Goal: Transaction & Acquisition: Purchase product/service

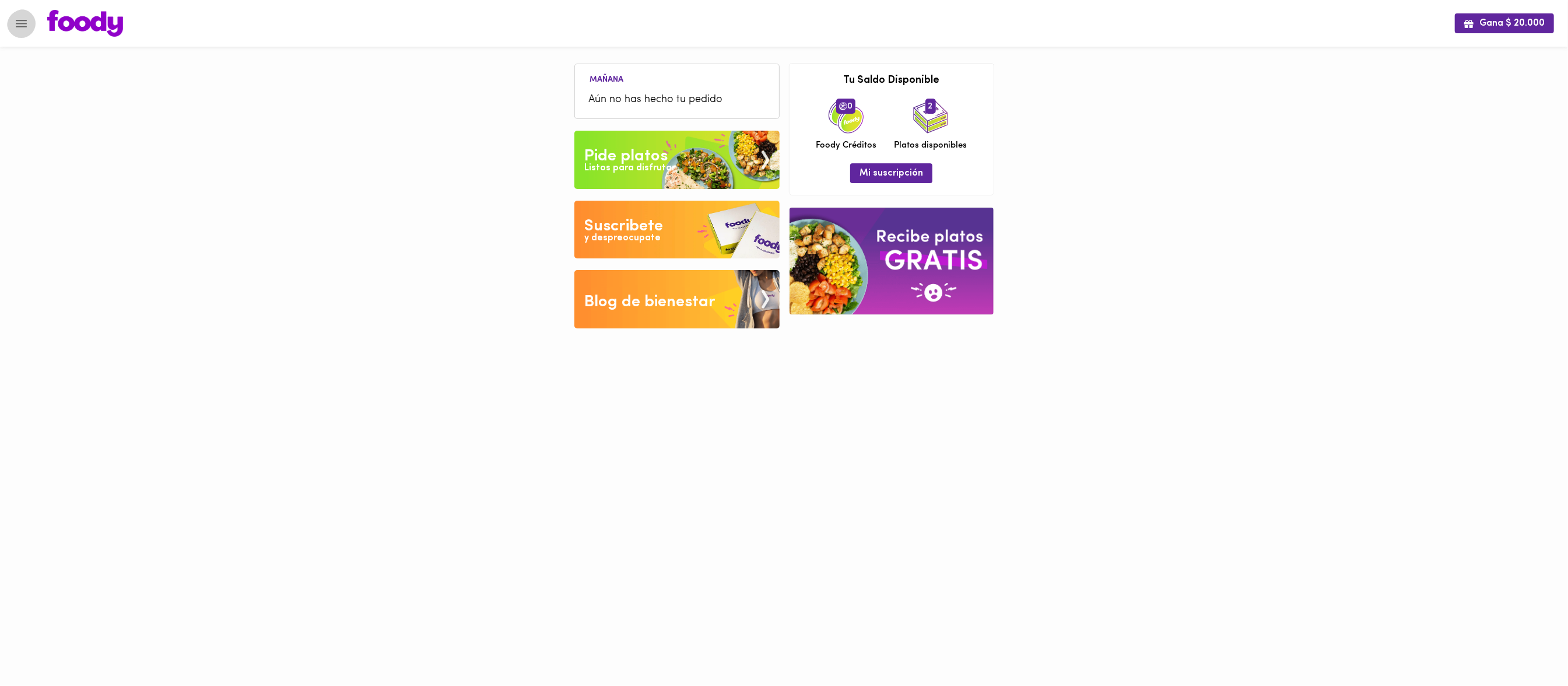
click at [29, 21] on icon "Menu" at bounding box center [21, 24] width 14 height 14
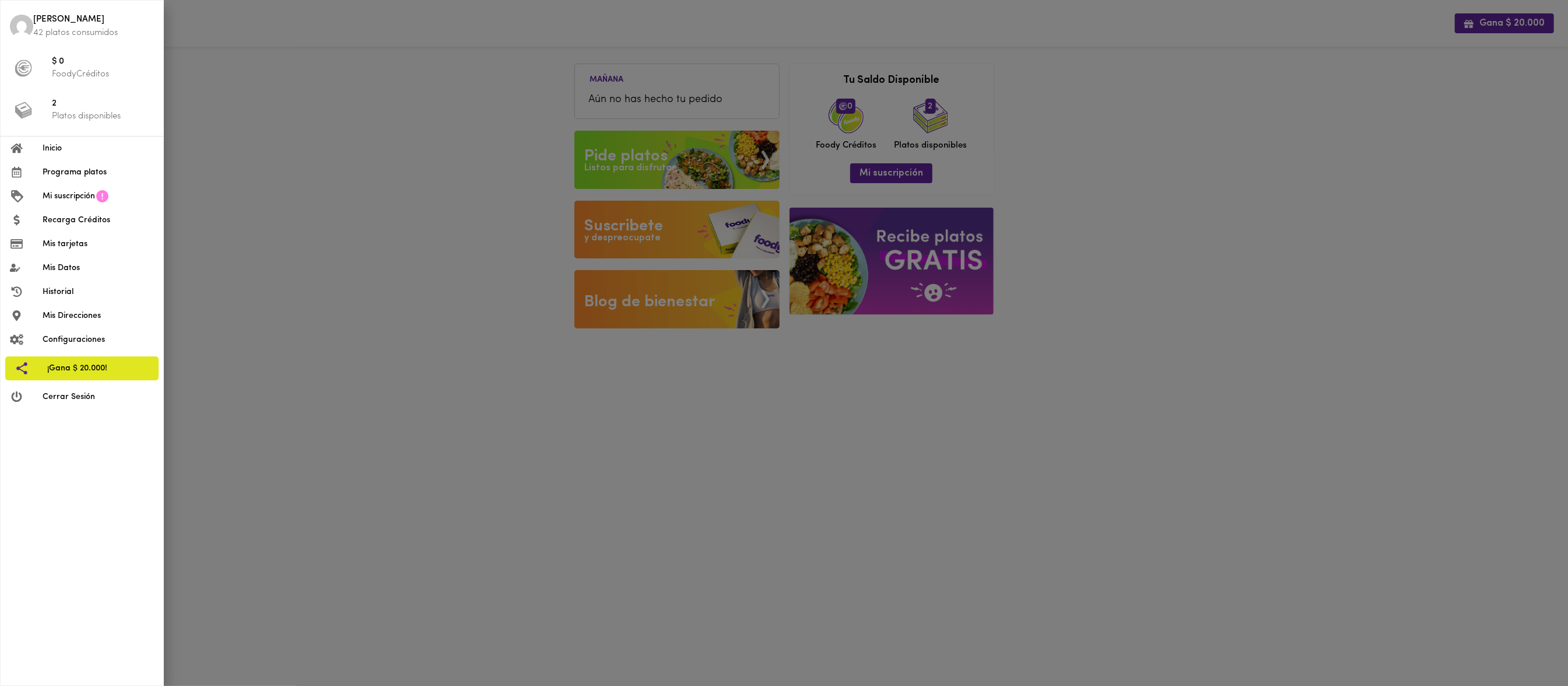
click at [54, 150] on span "Inicio" at bounding box center [97, 148] width 111 height 12
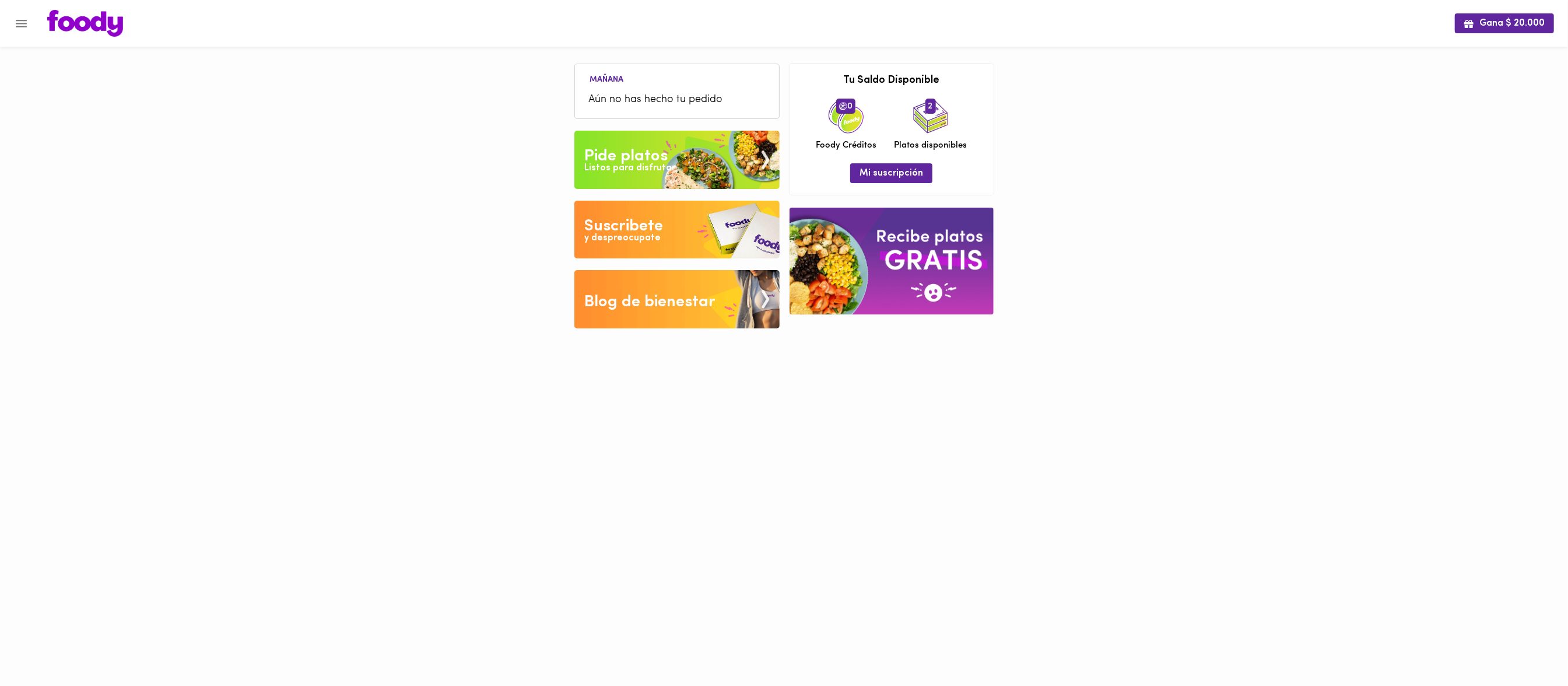
click at [651, 95] on span "Aún no has hecho tu pedido" at bounding box center [677, 100] width 176 height 16
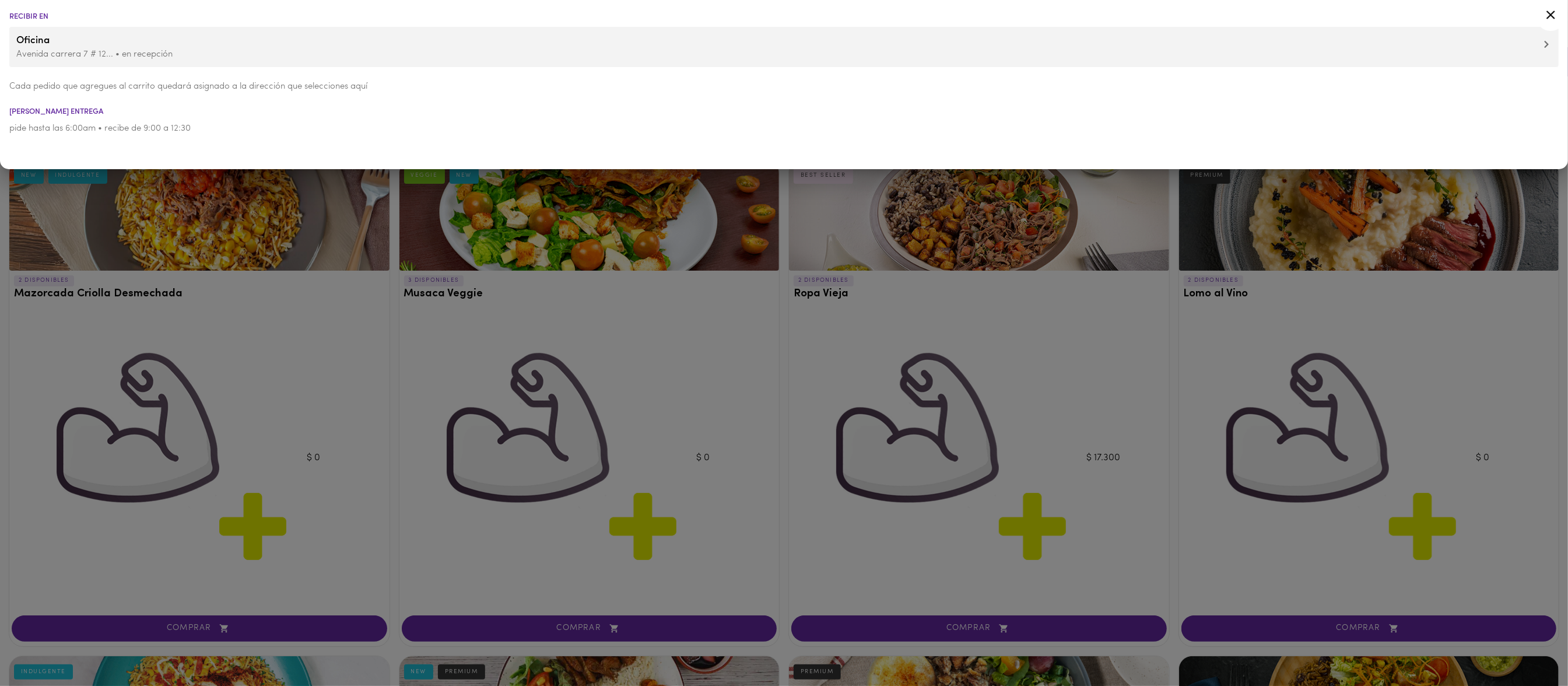
click at [1554, 11] on icon at bounding box center [1551, 15] width 14 height 14
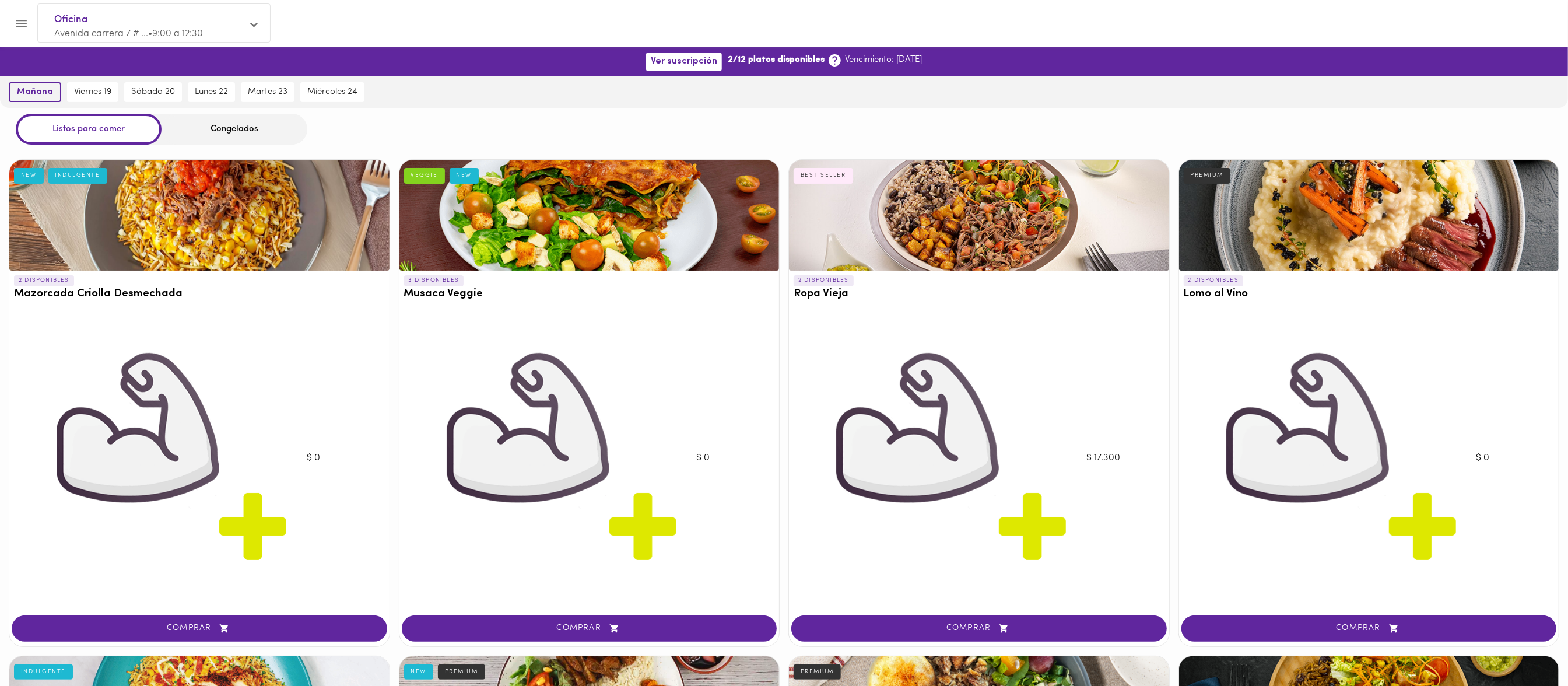
click at [35, 93] on span "mañana" at bounding box center [35, 92] width 36 height 11
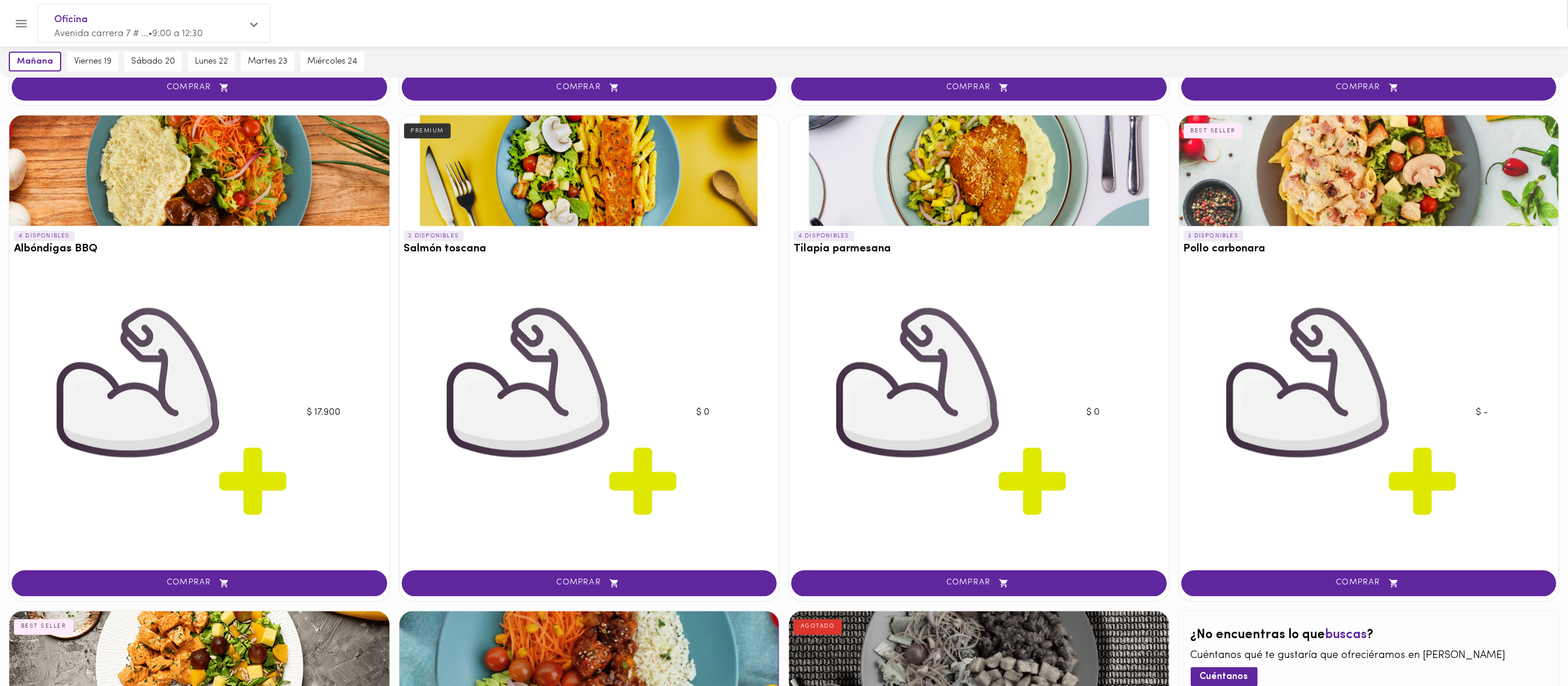
scroll to position [2028, 0]
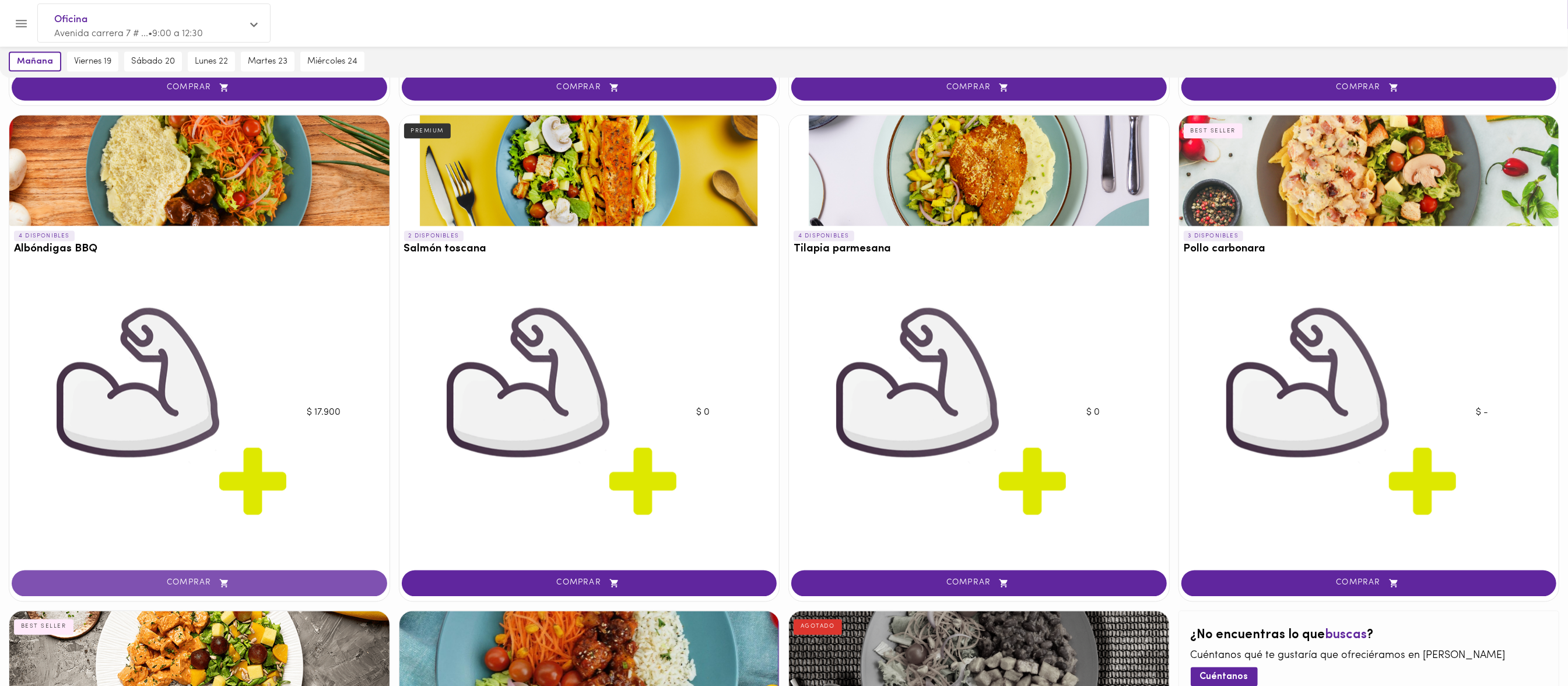
click at [224, 588] on icon "button" at bounding box center [224, 583] width 8 height 8
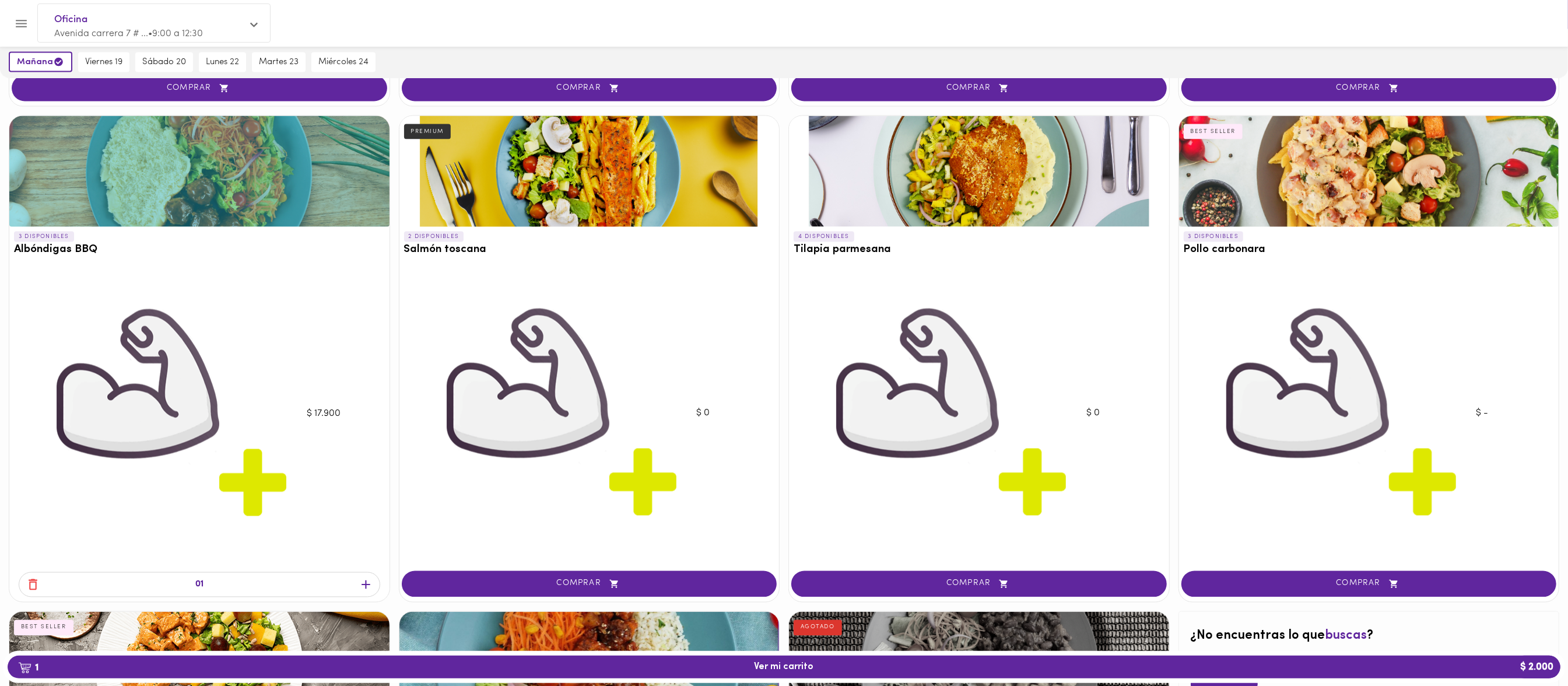
click at [35, 592] on icon "button" at bounding box center [33, 585] width 14 height 14
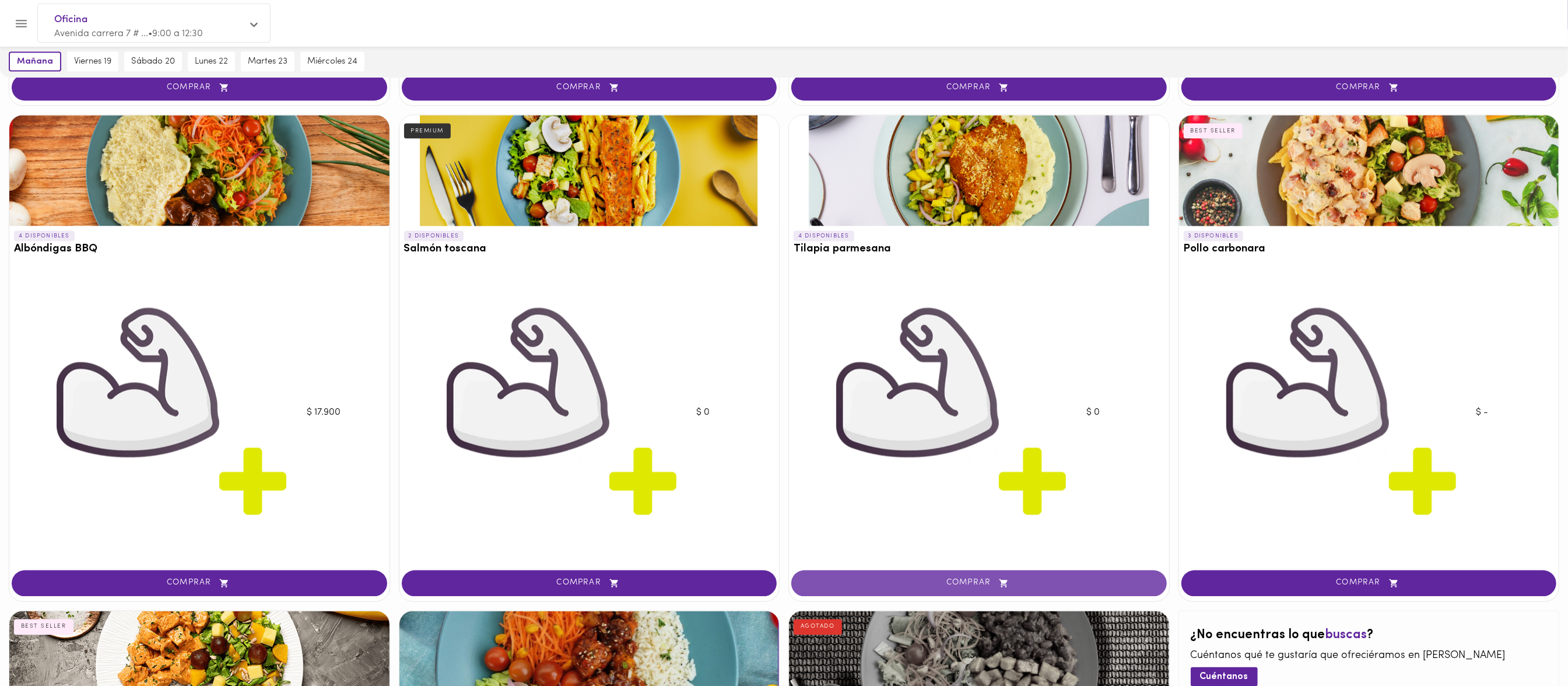
click at [975, 589] on span "COMPRAR" at bounding box center [979, 583] width 346 height 10
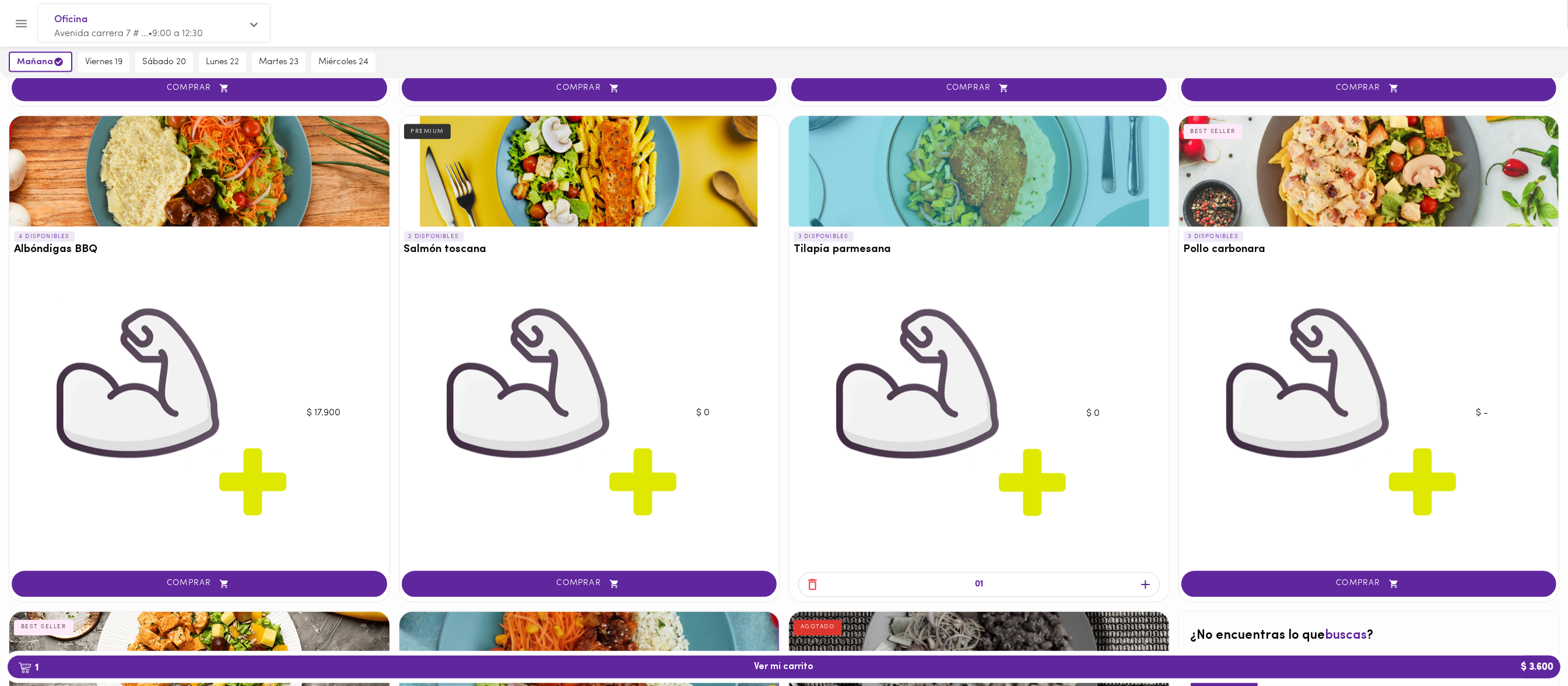
scroll to position [2028, 0]
click at [1145, 593] on icon "button" at bounding box center [1145, 585] width 14 height 14
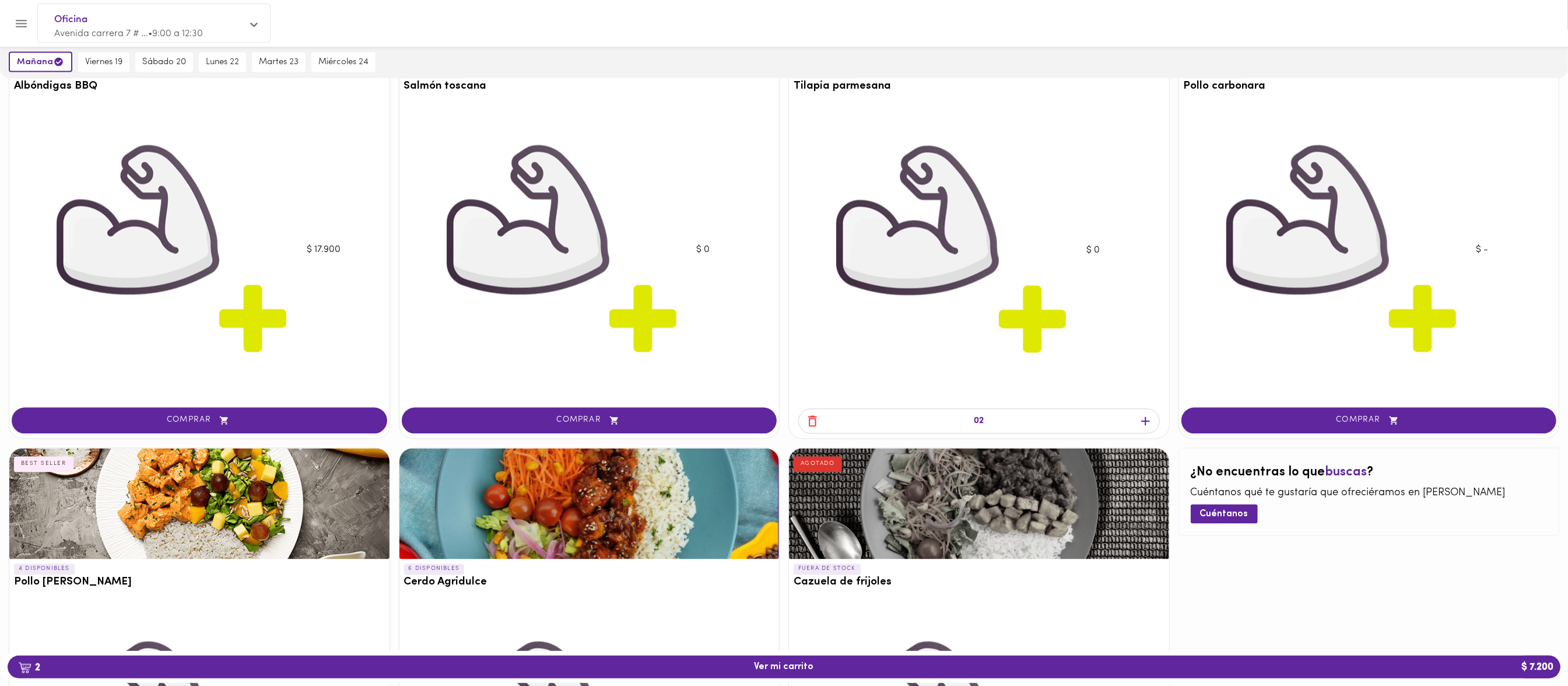
scroll to position [2191, 0]
click at [229, 666] on span "2 Ver mi carrito $ 7.200" at bounding box center [784, 667] width 1534 height 11
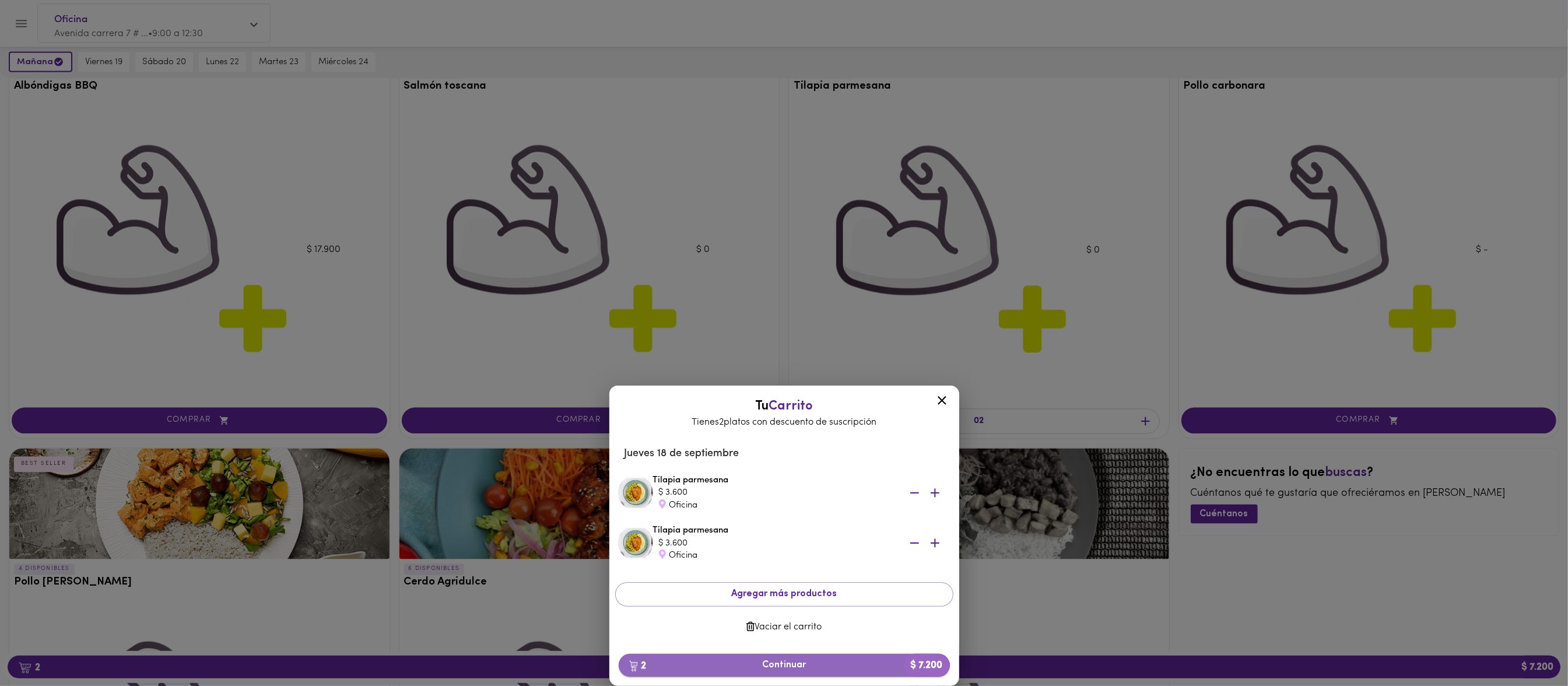
click at [814, 663] on span "2 Continuar $ 7.200" at bounding box center [784, 664] width 312 height 11
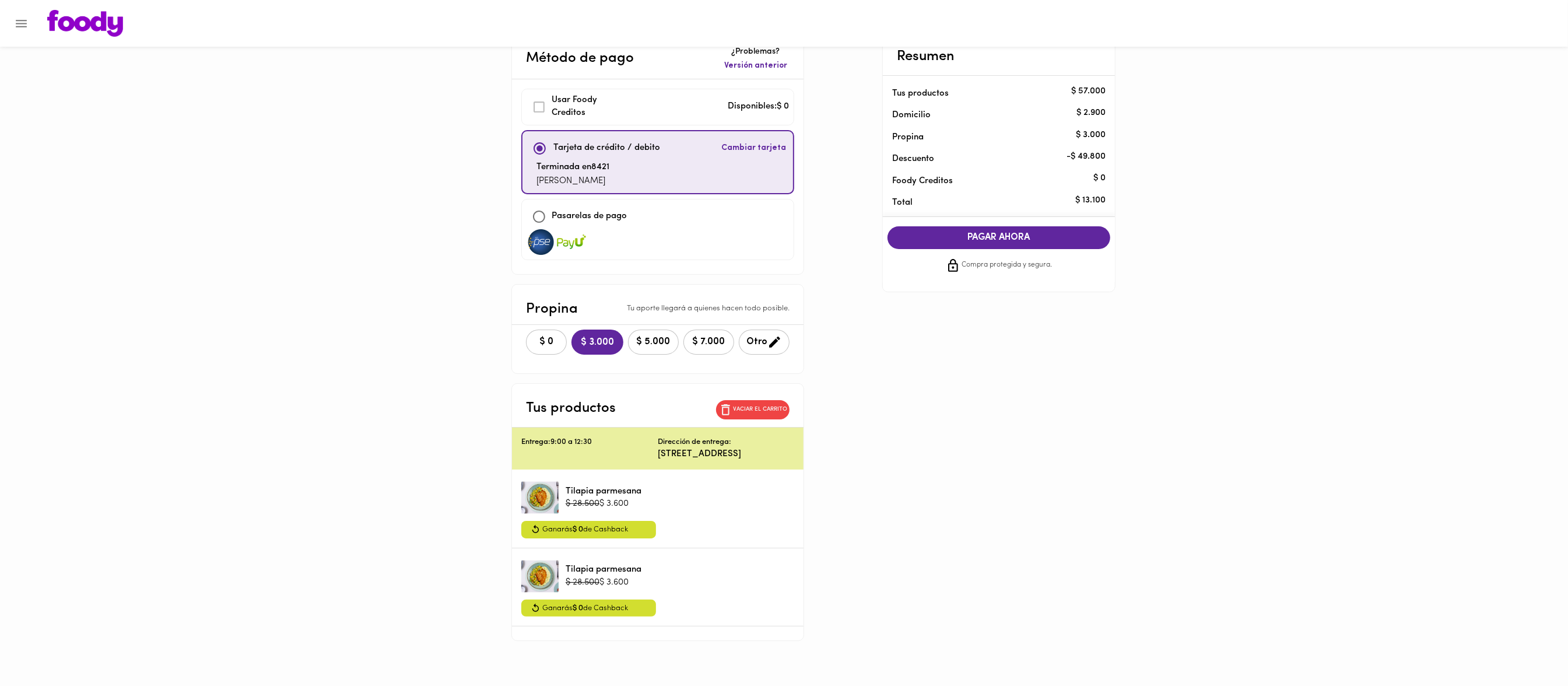
scroll to position [8, 0]
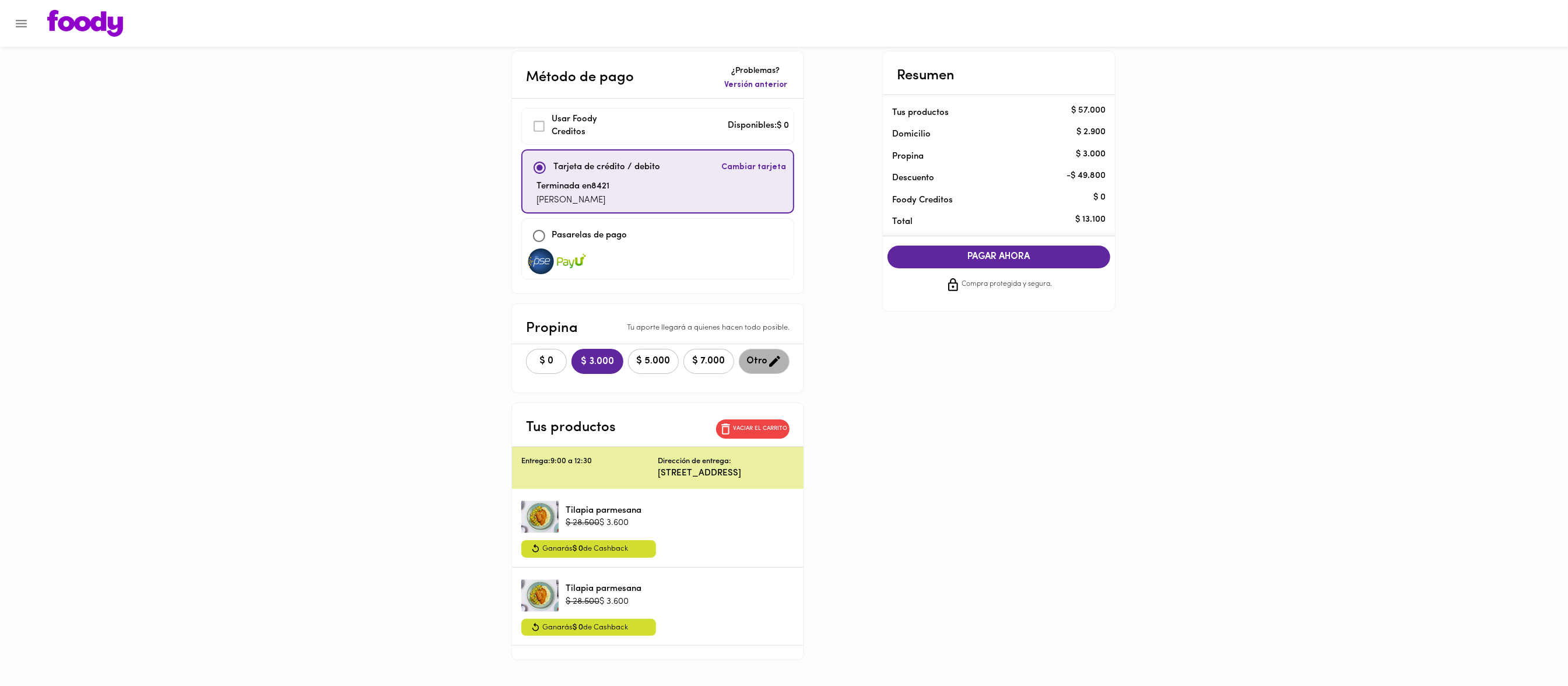
click at [775, 367] on icon "button" at bounding box center [774, 361] width 11 height 11
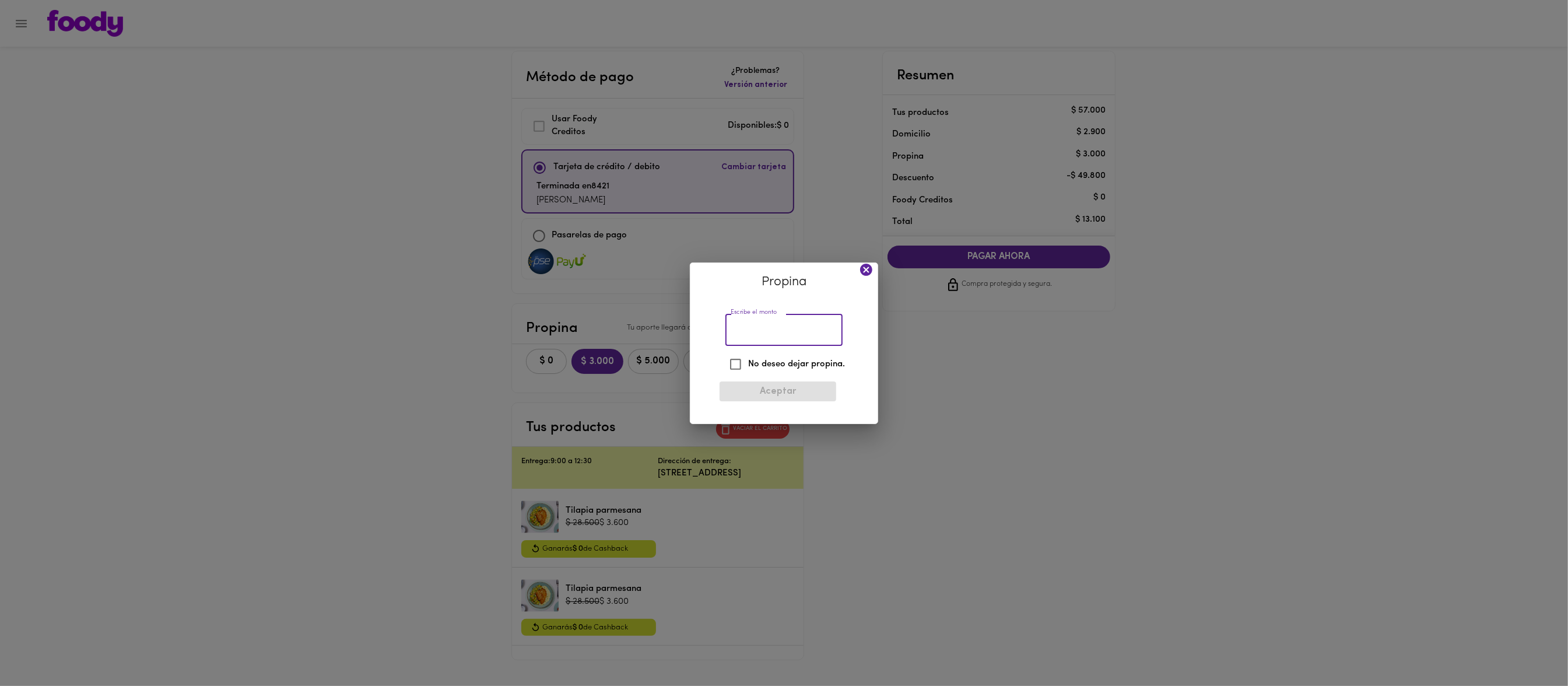
click at [805, 330] on input "Escribe el monto" at bounding box center [784, 330] width 118 height 32
type input "2000"
click at [821, 396] on span "Aceptar" at bounding box center [778, 391] width 98 height 11
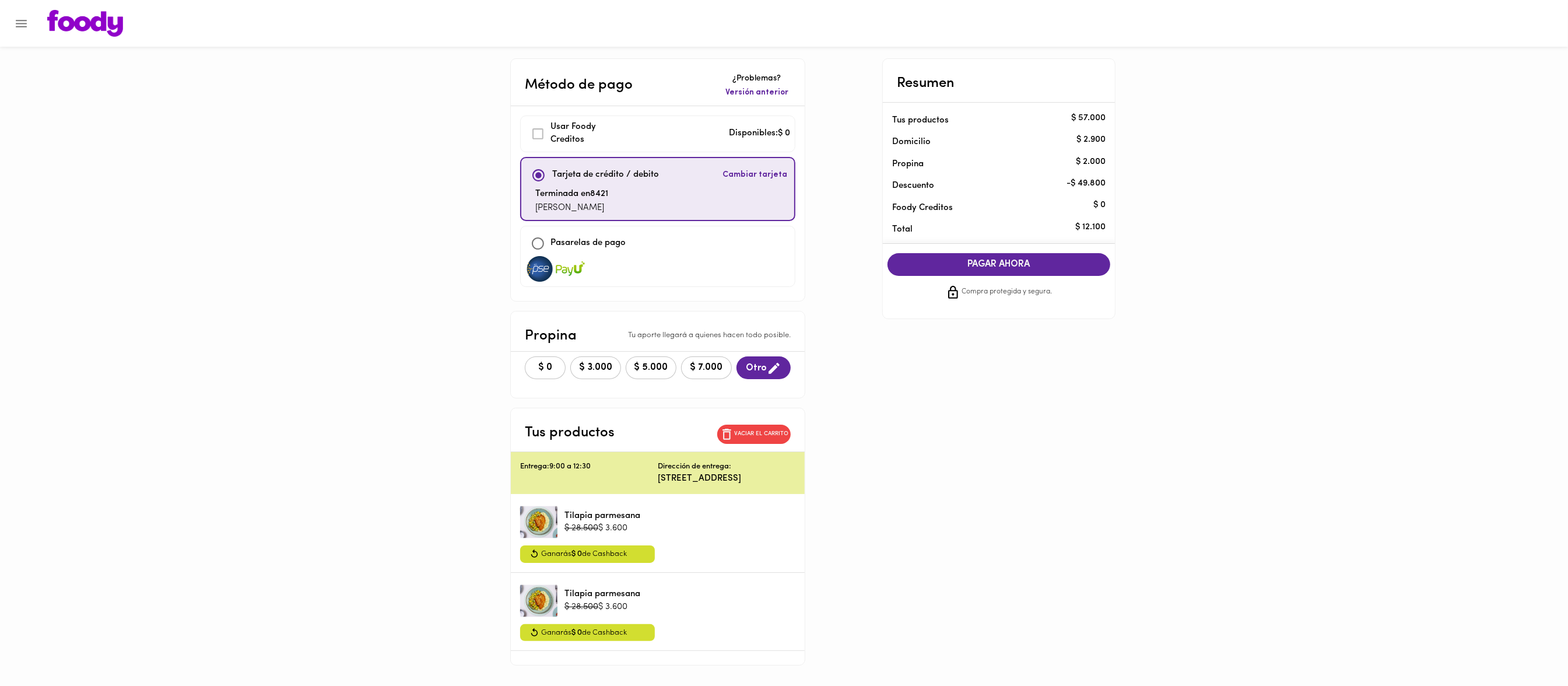
scroll to position [0, 0]
click at [1001, 265] on span "PAGAR AHORA" at bounding box center [999, 264] width 199 height 11
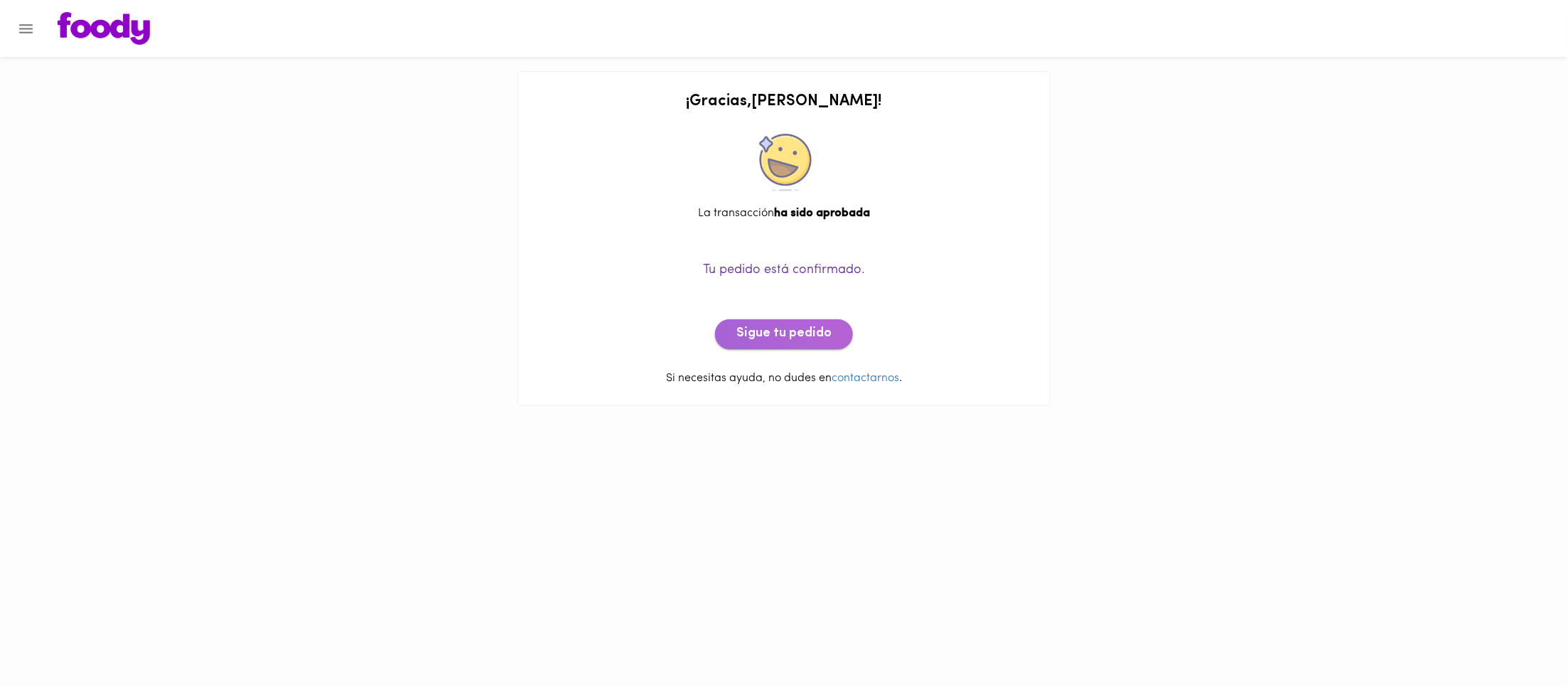
click at [797, 327] on span "Sigue tu pedido" at bounding box center [784, 335] width 95 height 16
